Goal: Complete application form: Complete application form

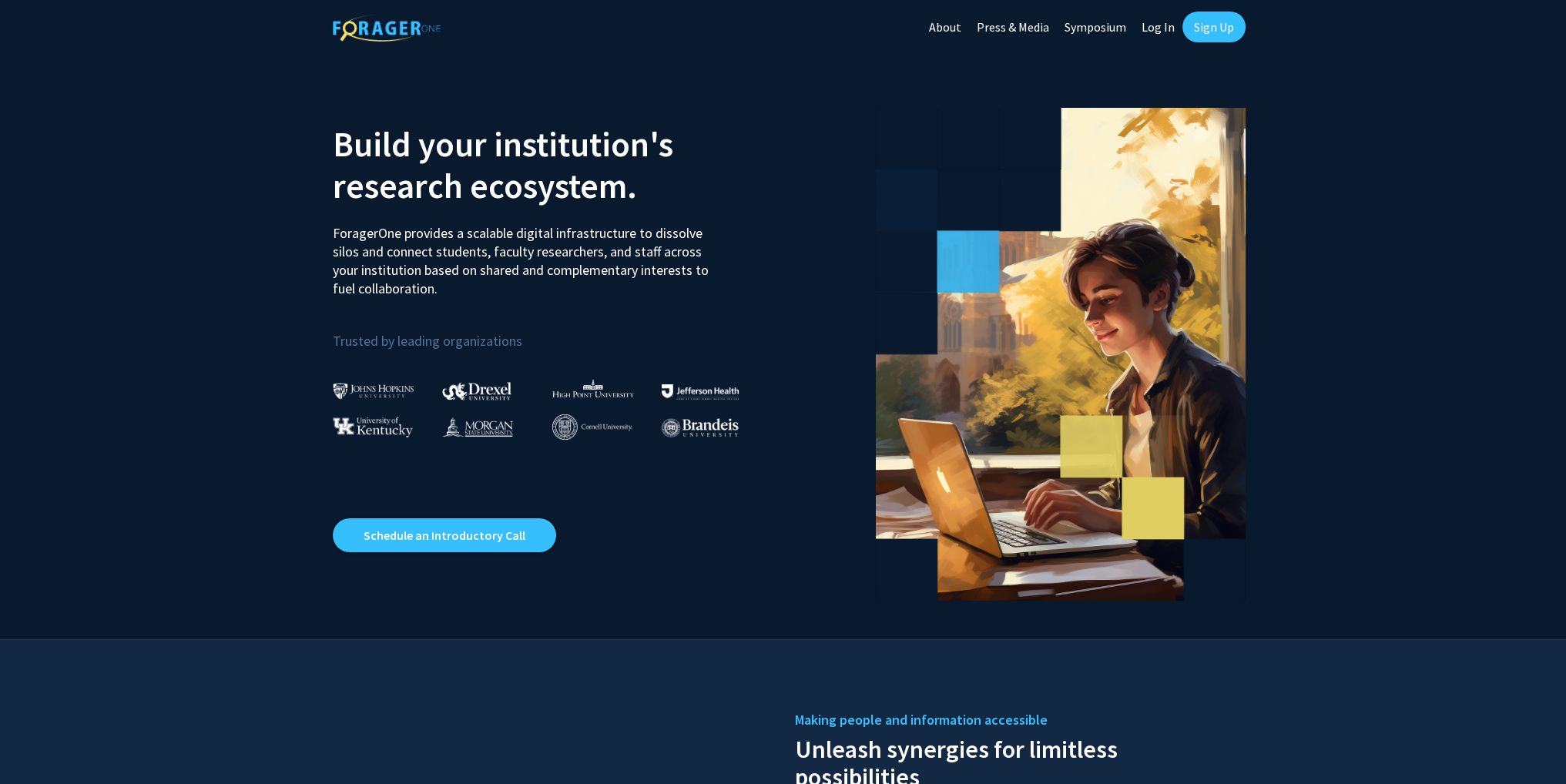
click at [1164, 28] on link "Log In" at bounding box center [1158, 27] width 49 height 54
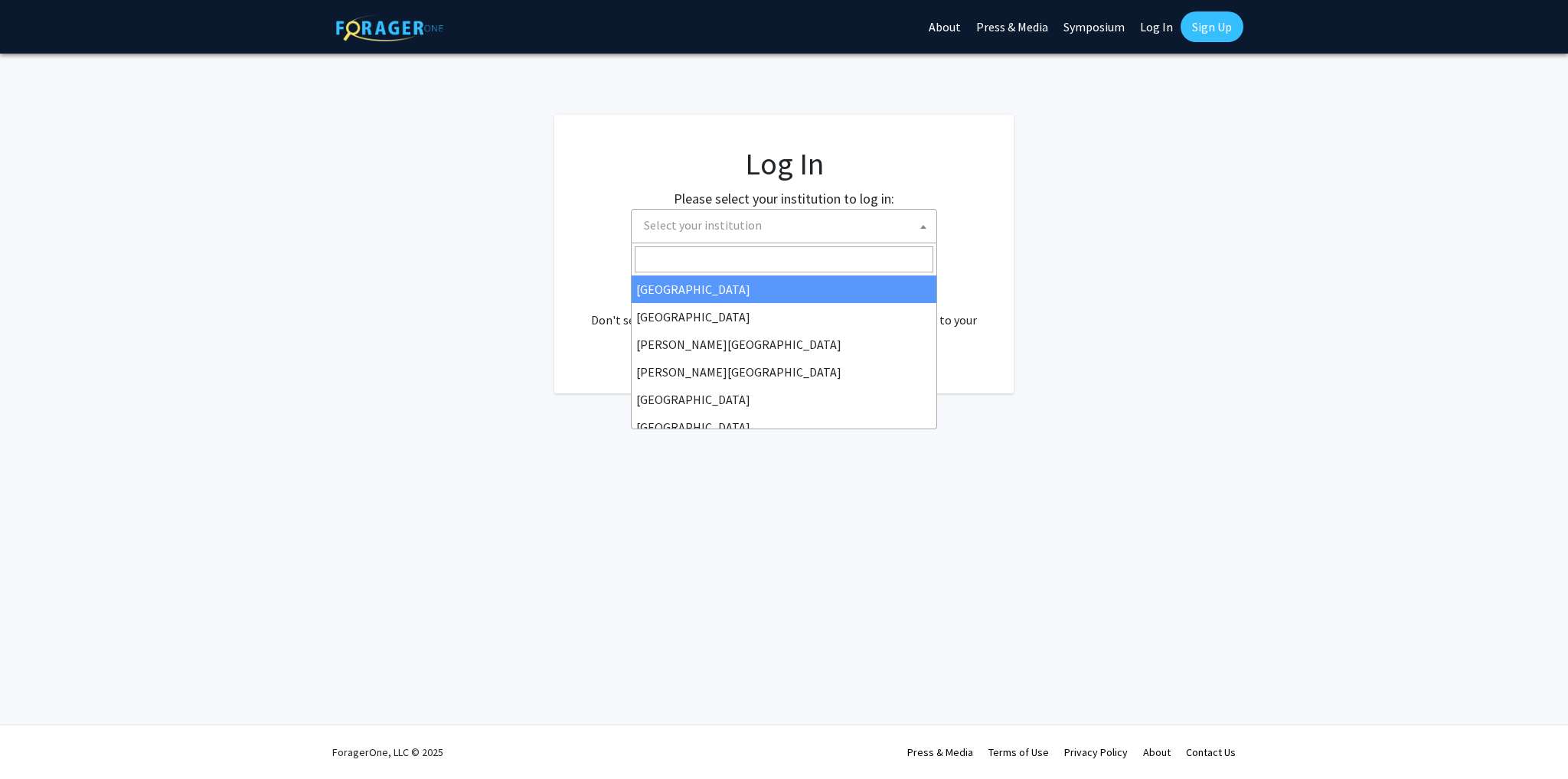
click at [730, 218] on span "Select your institution" at bounding box center [703, 225] width 118 height 15
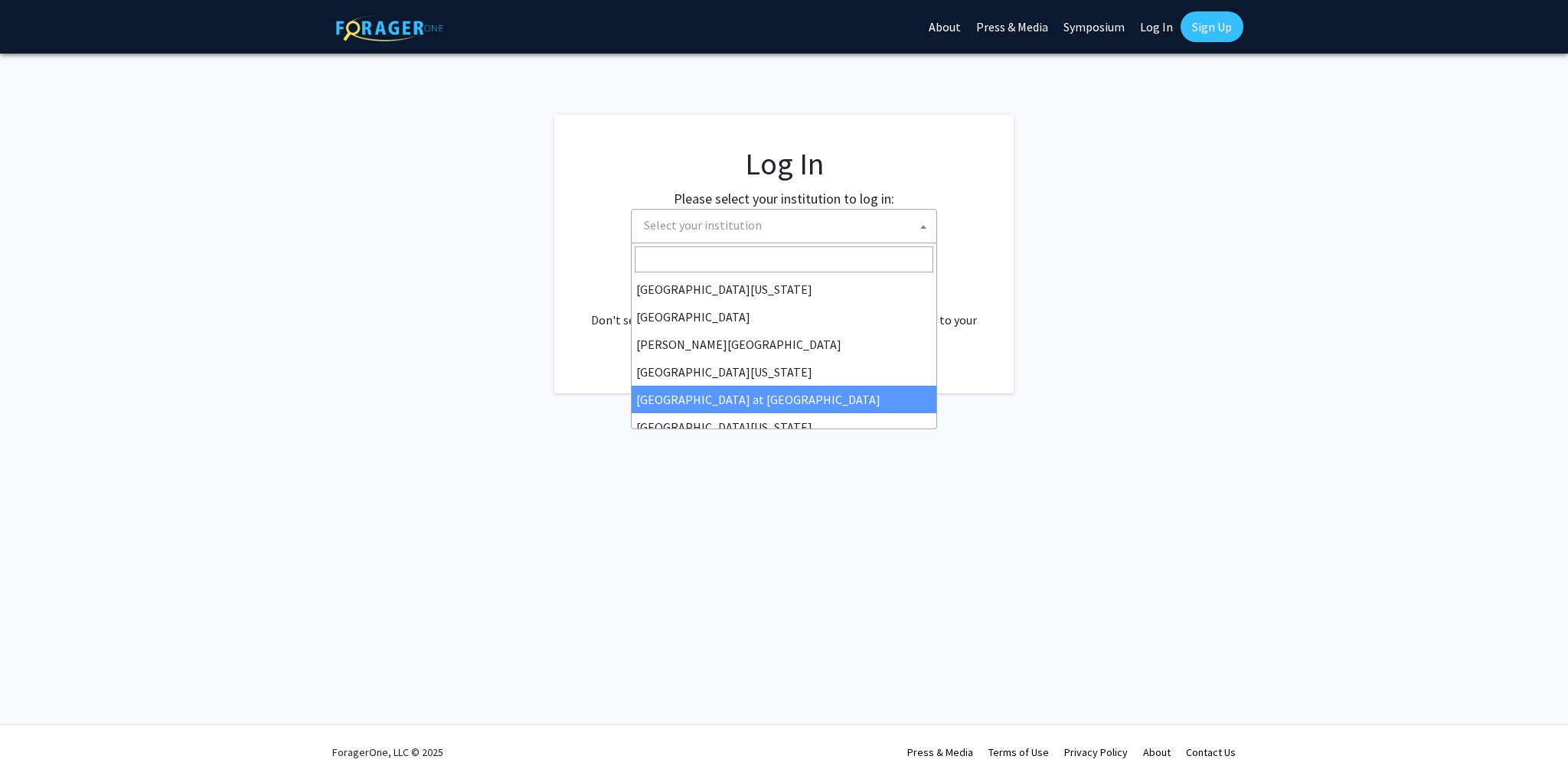
scroll to position [535, 0]
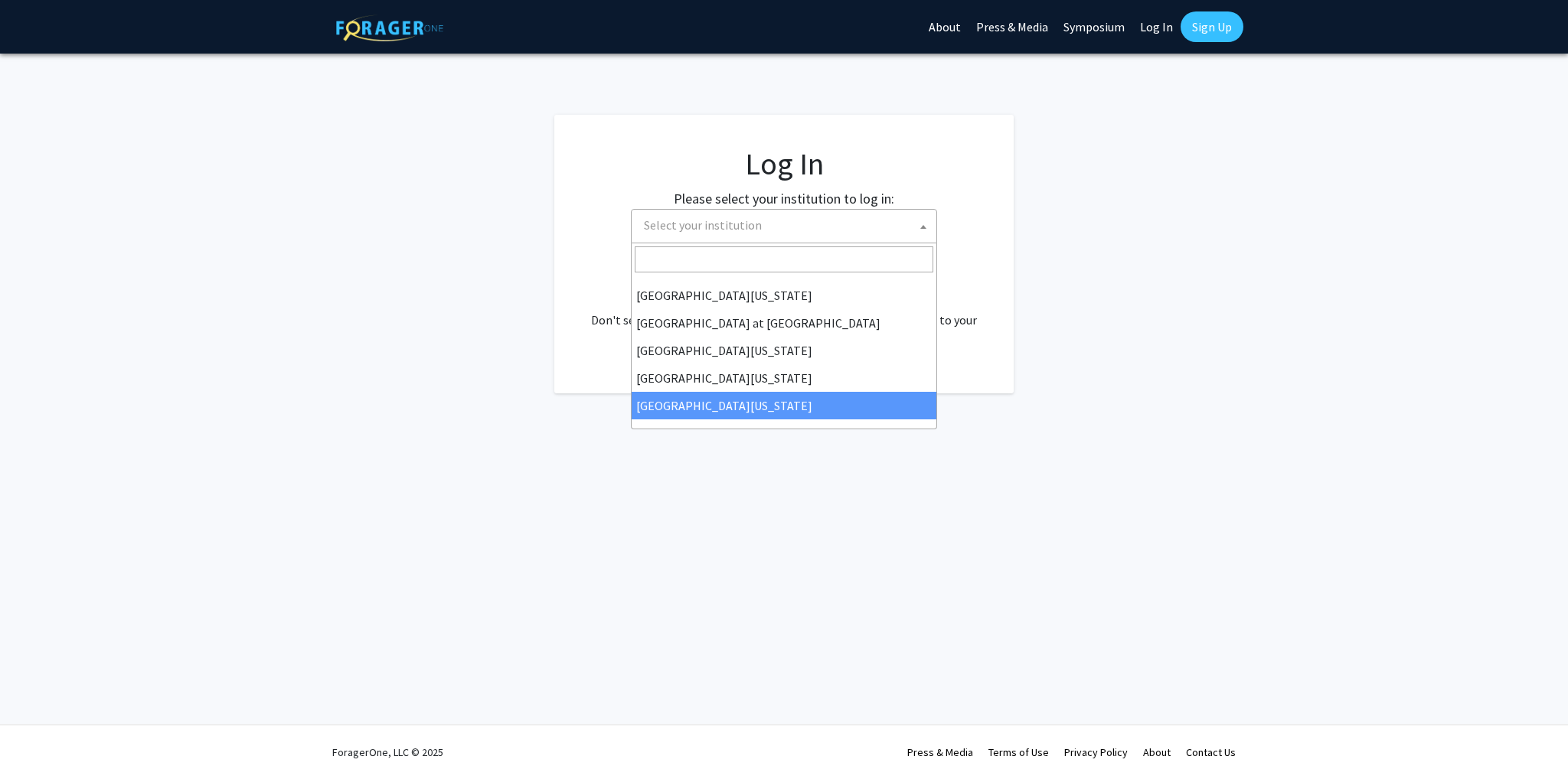
select select "33"
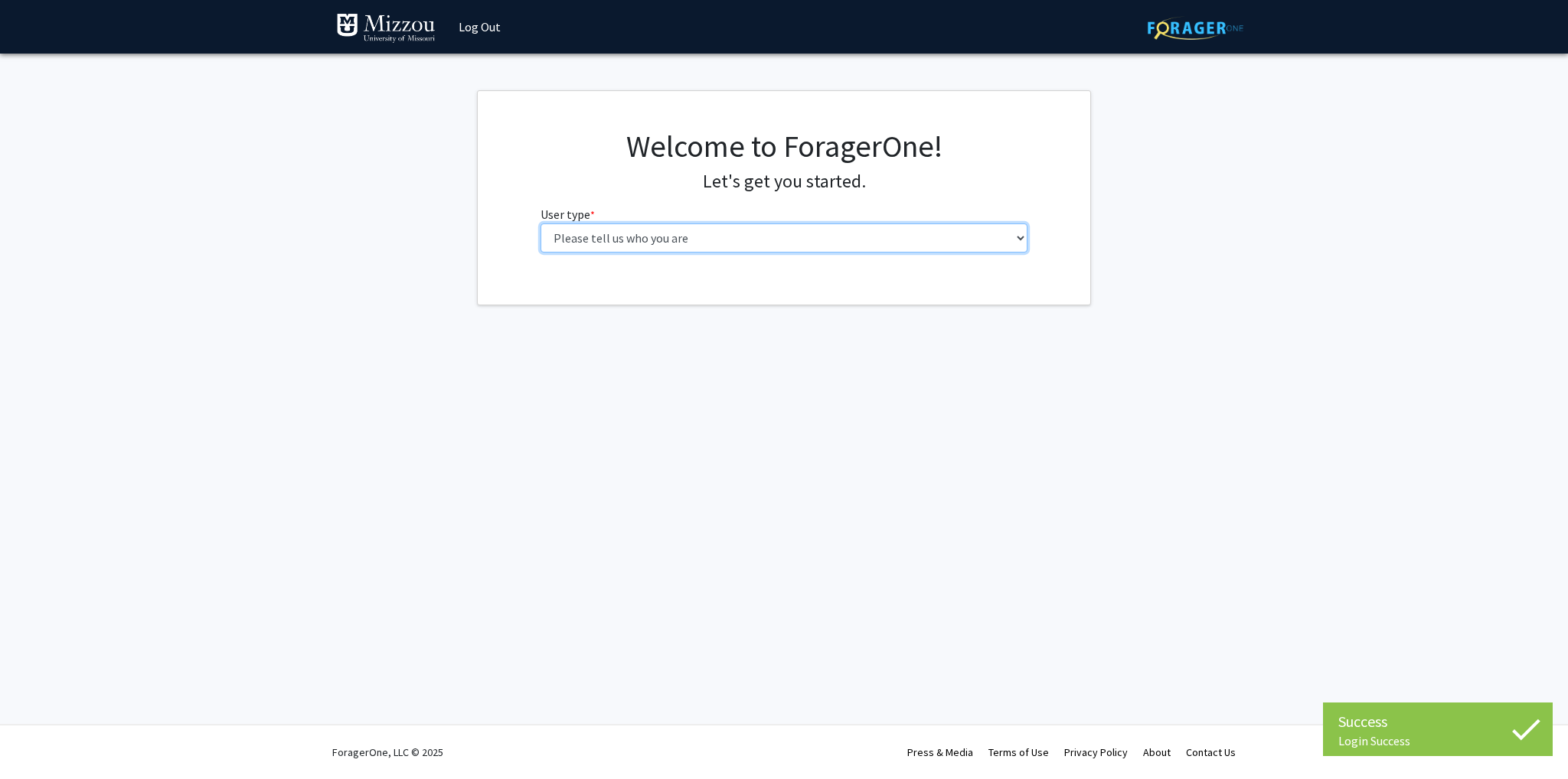
click at [721, 240] on select "Please tell us who you are Undergraduate Student Master's Student Doctoral Cand…" at bounding box center [784, 238] width 488 height 29
select select "5: faculty"
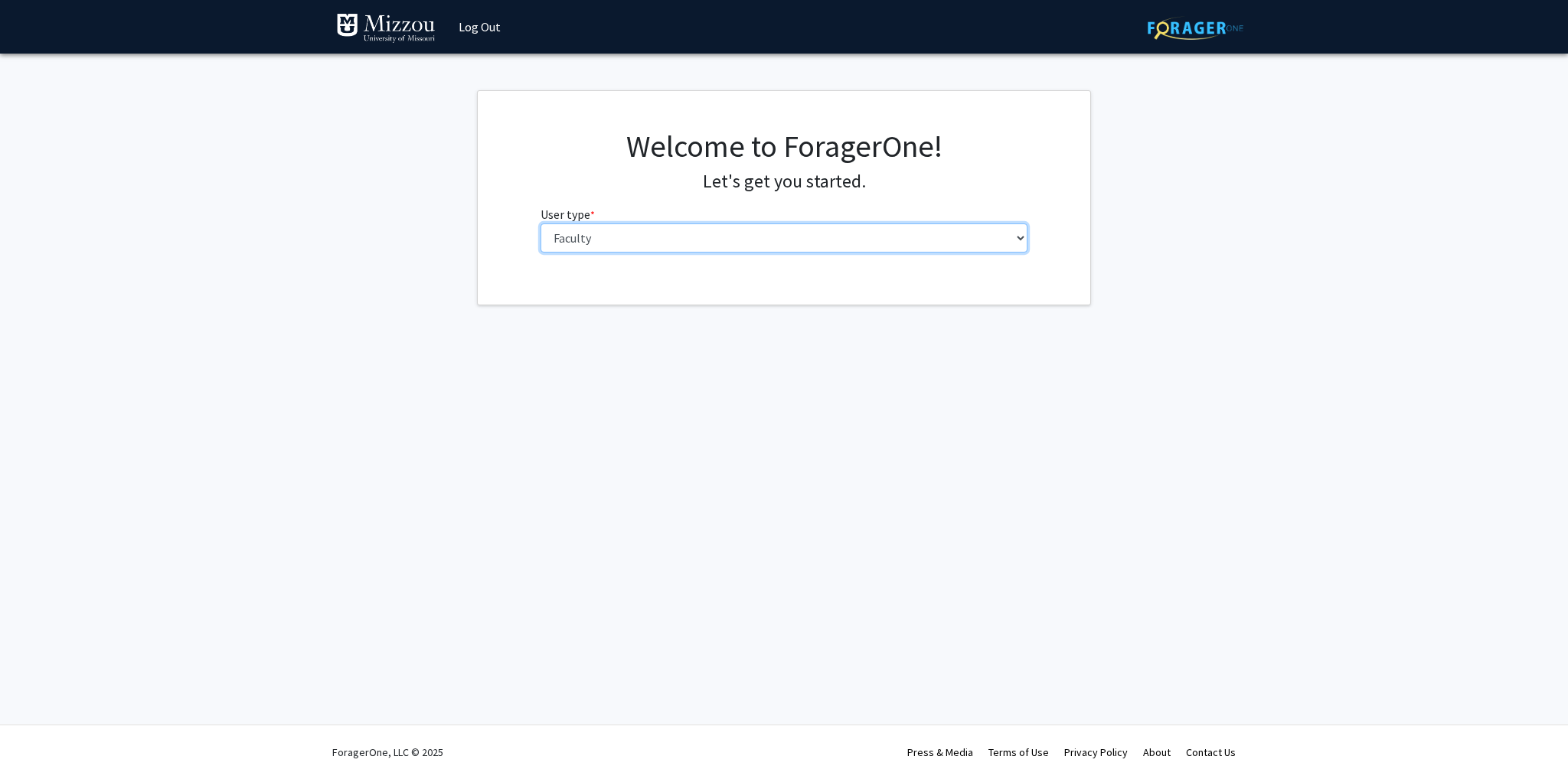
click at [541, 223] on select "Please tell us who you are Undergraduate Student Master's Student Doctoral Cand…" at bounding box center [784, 238] width 488 height 29
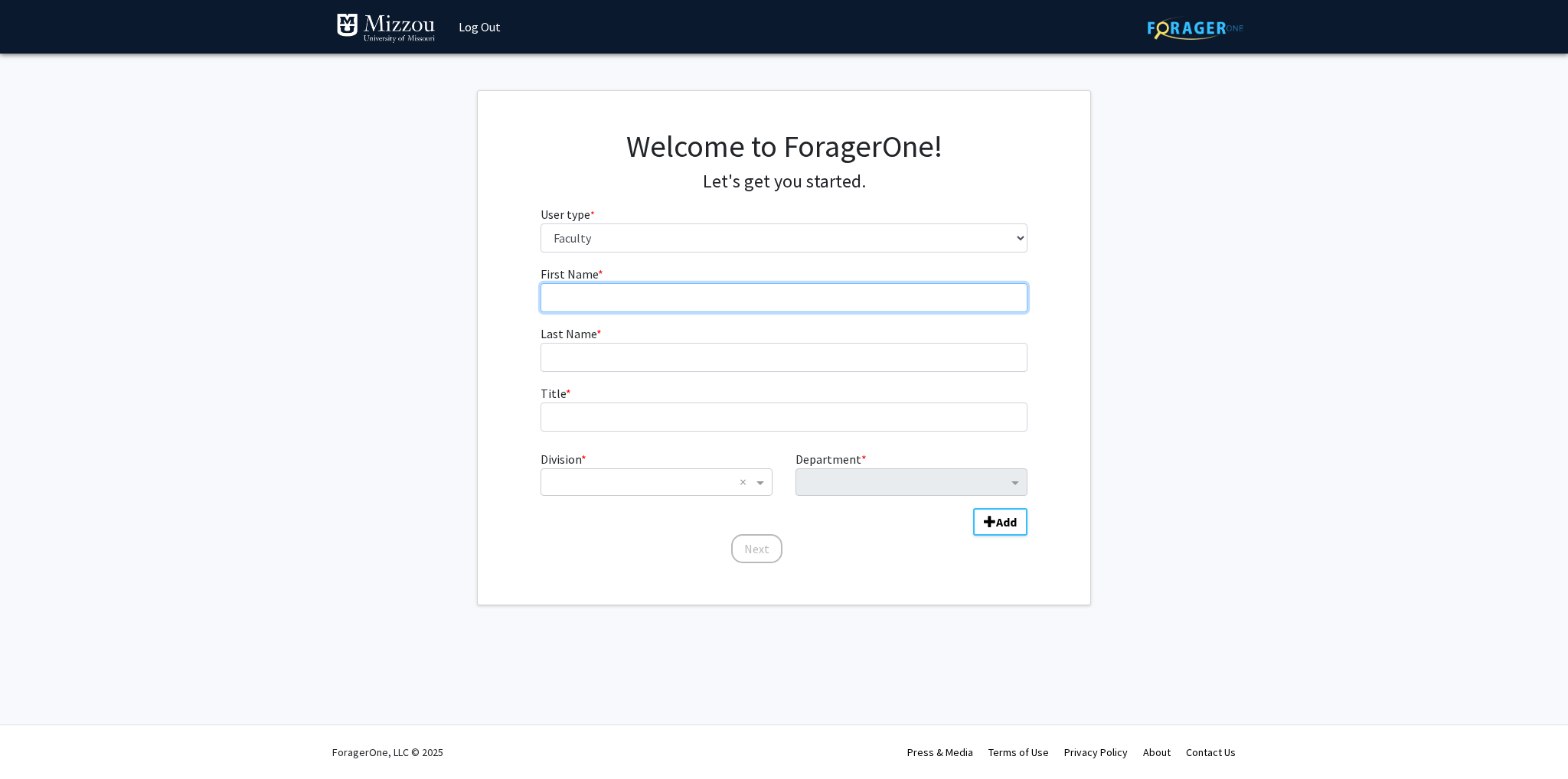
click at [698, 283] on input "First Name * required" at bounding box center [784, 297] width 488 height 29
type input "William"
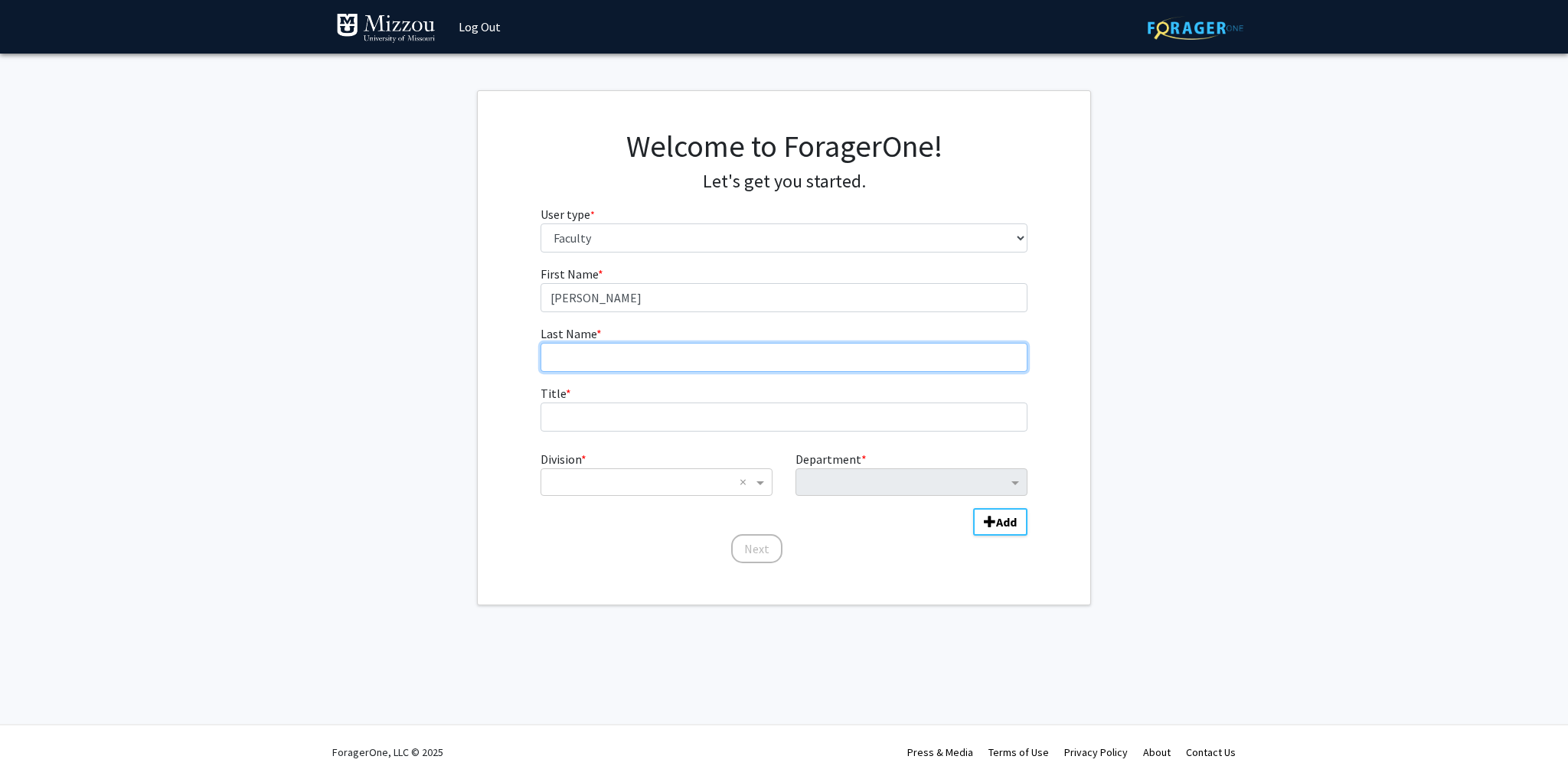
type input "Janes"
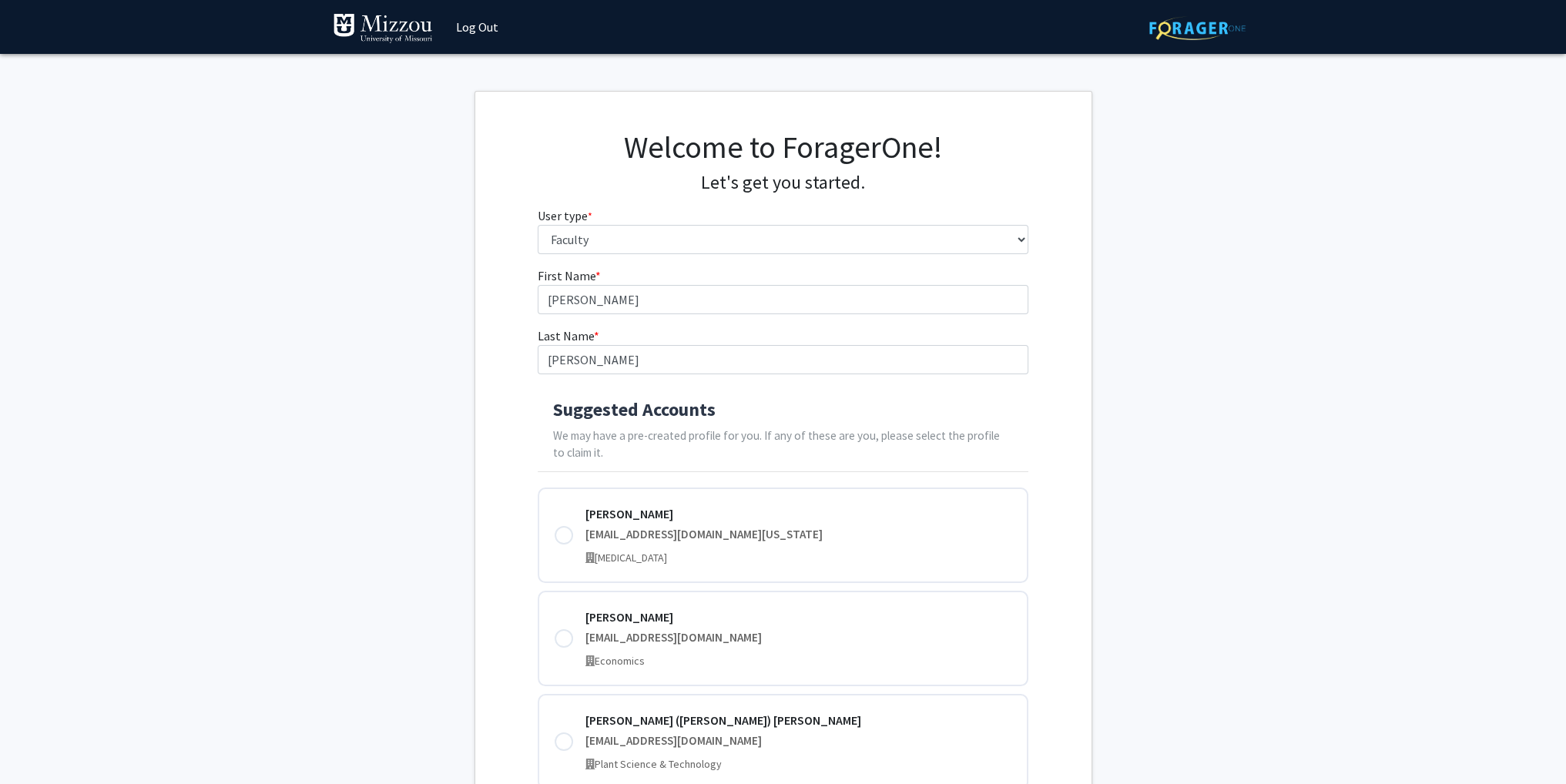
click at [712, 428] on p "We may have a pre-created profile for you. If any of these are you, please sele…" at bounding box center [783, 444] width 460 height 35
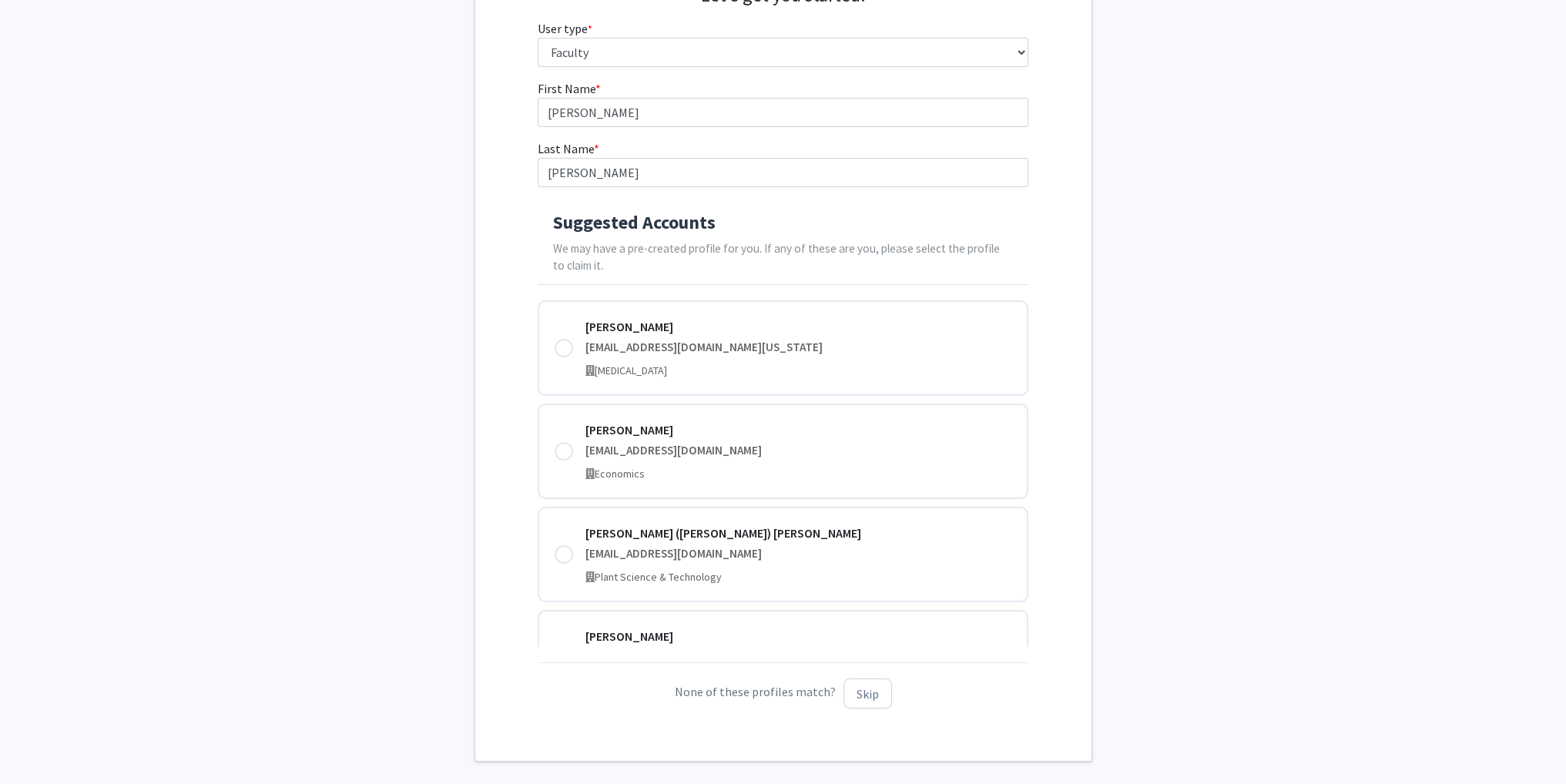
scroll to position [231, 0]
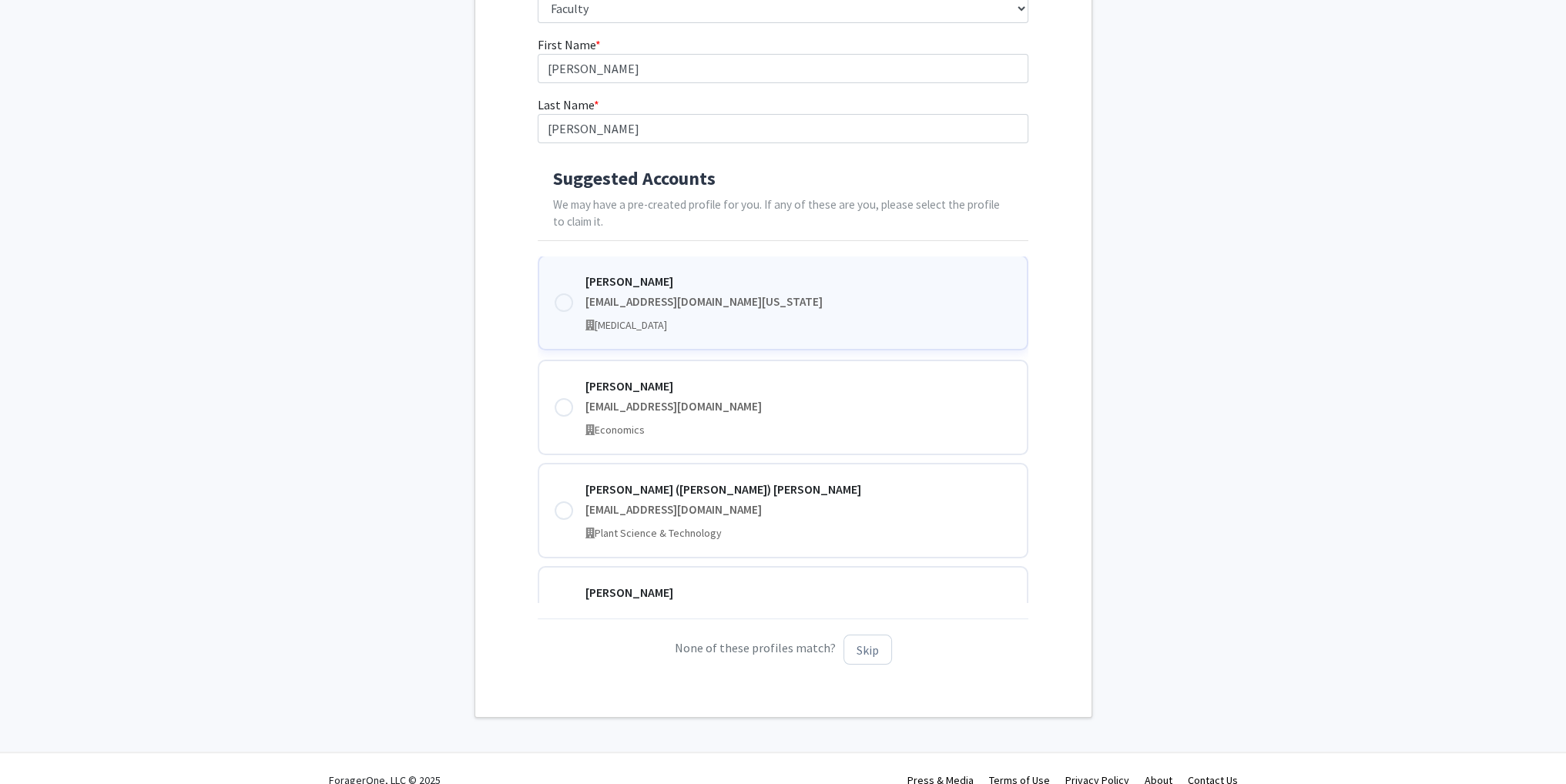
click at [567, 305] on div at bounding box center [564, 303] width 19 height 19
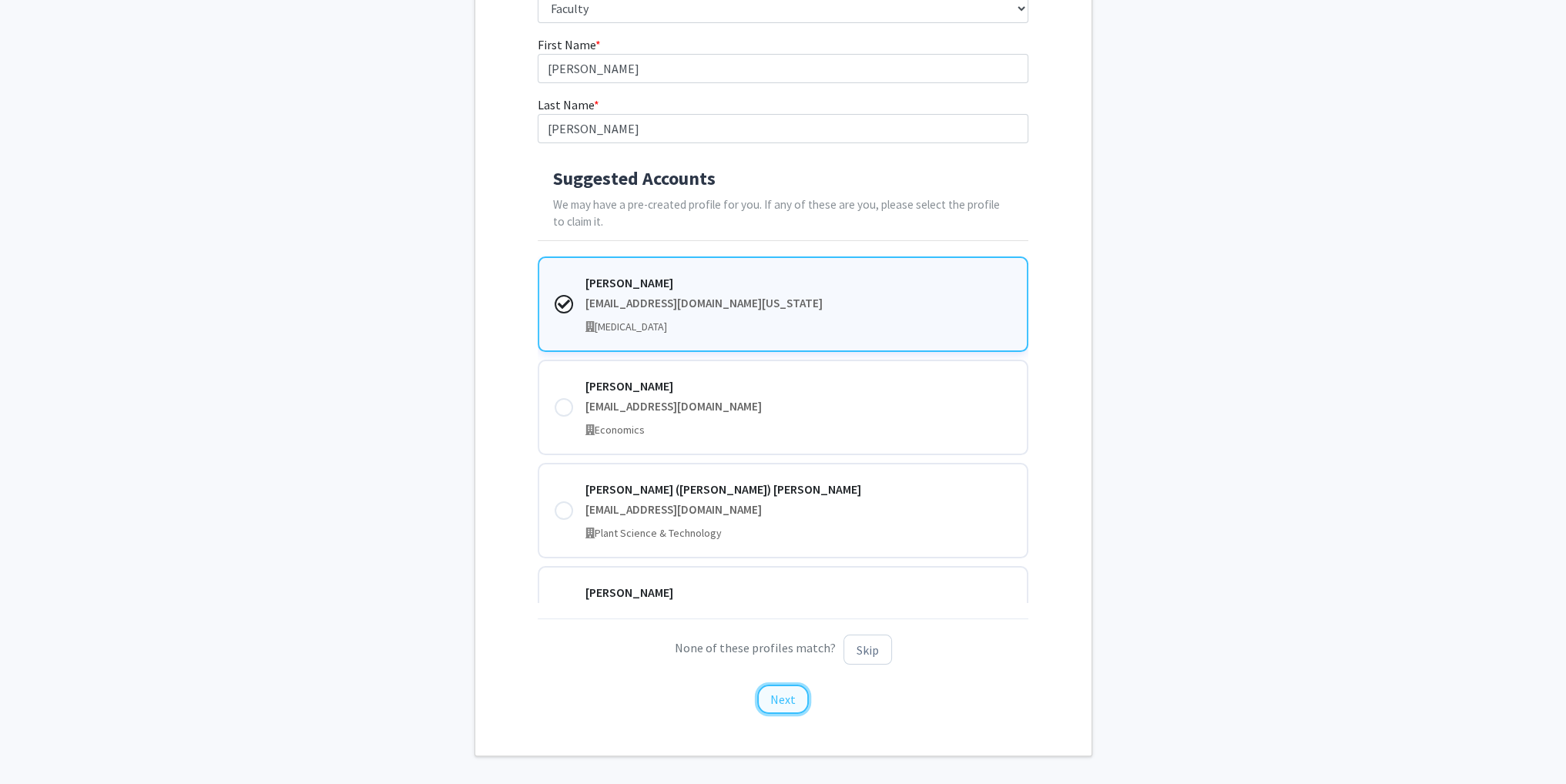
click at [789, 699] on button "Next" at bounding box center [783, 699] width 51 height 29
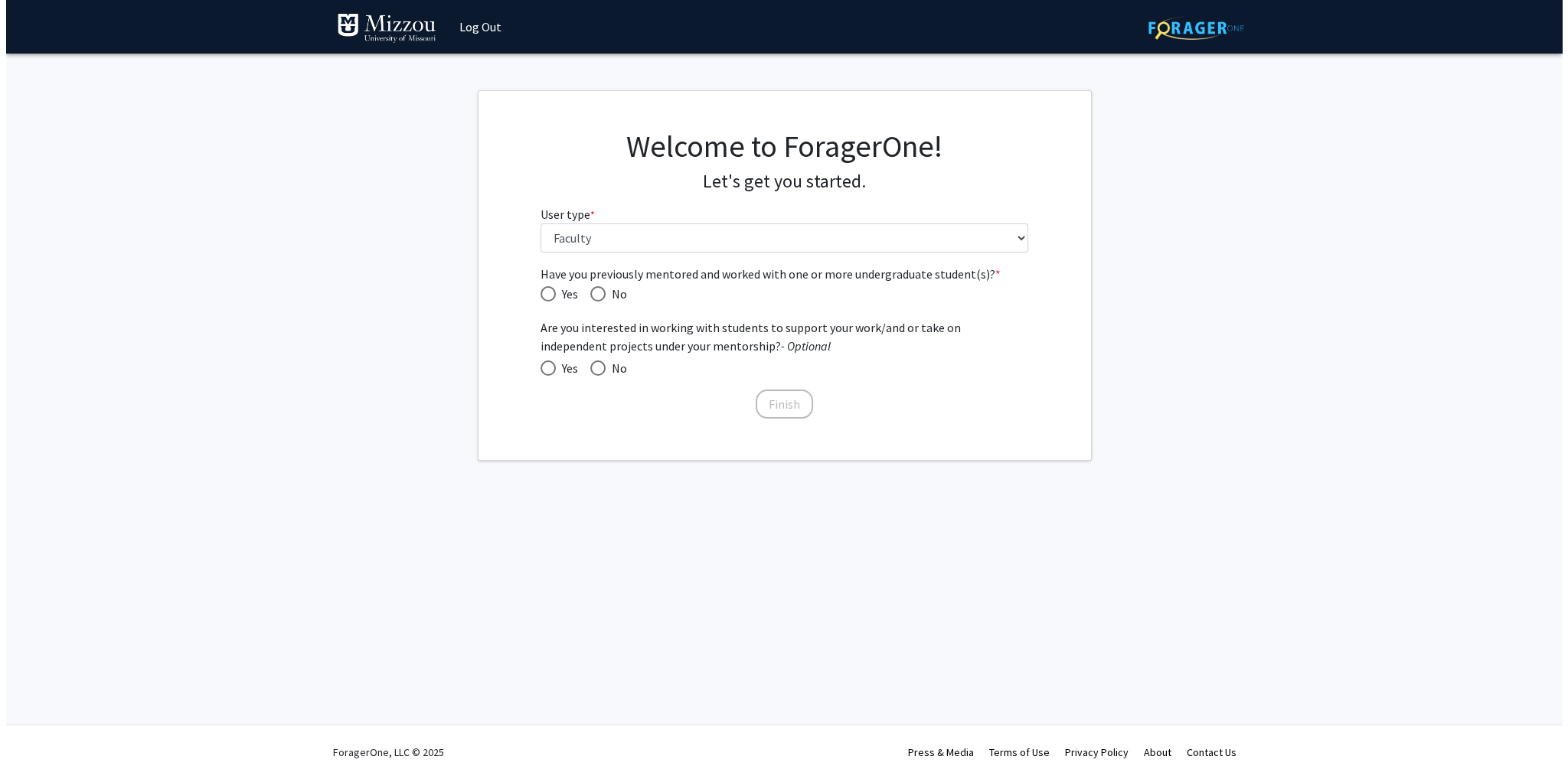
scroll to position [0, 0]
click at [543, 292] on span "Have you previously mentored and worked with one or more undergraduate student(…" at bounding box center [548, 294] width 15 height 15
click at [543, 292] on input "Yes" at bounding box center [548, 294] width 15 height 15
radio input "true"
click at [597, 365] on span at bounding box center [598, 368] width 15 height 15
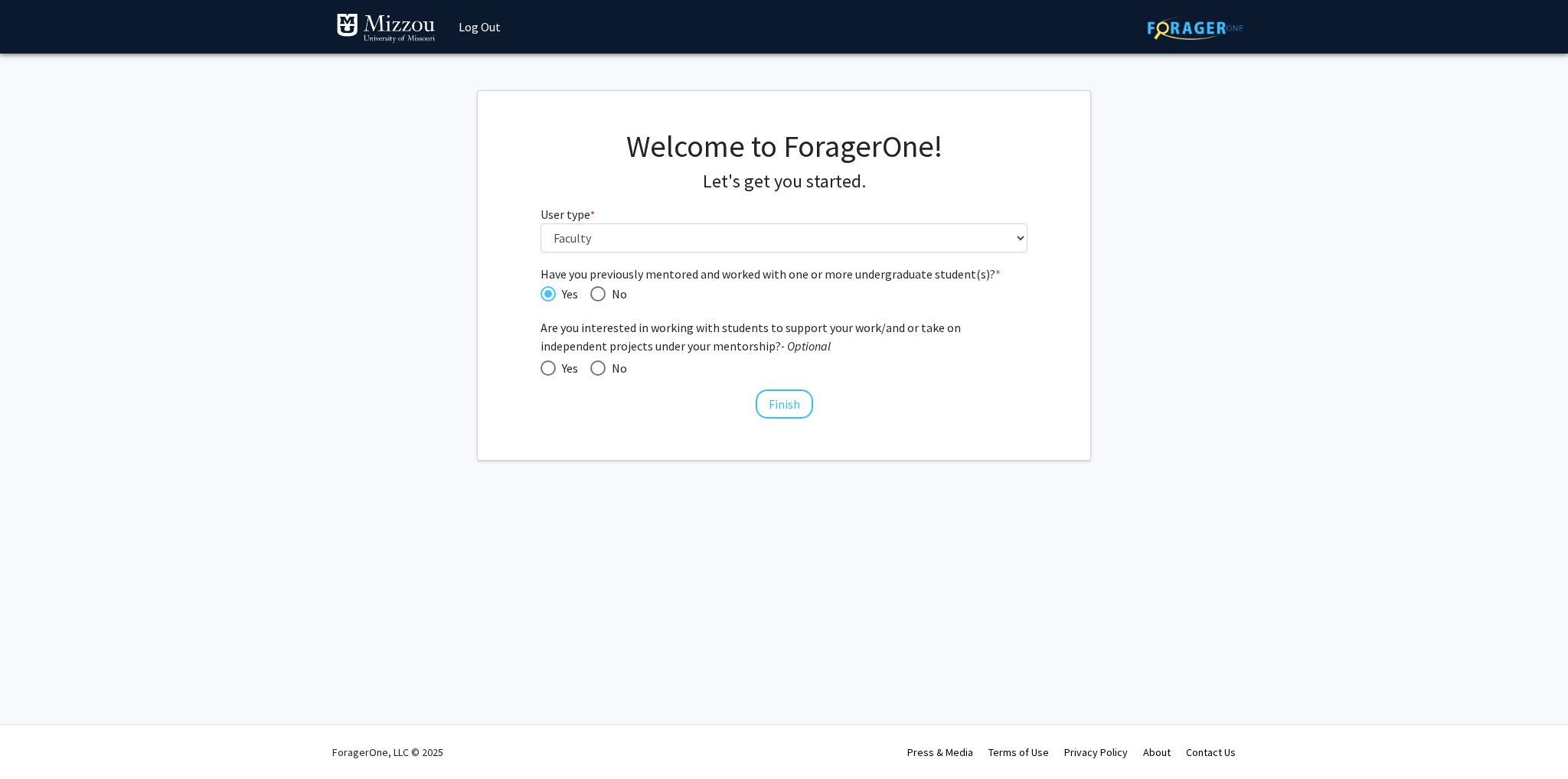
click at [597, 365] on input "No" at bounding box center [598, 368] width 15 height 15
radio input "true"
click at [778, 401] on button "Finish" at bounding box center [784, 404] width 57 height 29
